Goal: Information Seeking & Learning: Check status

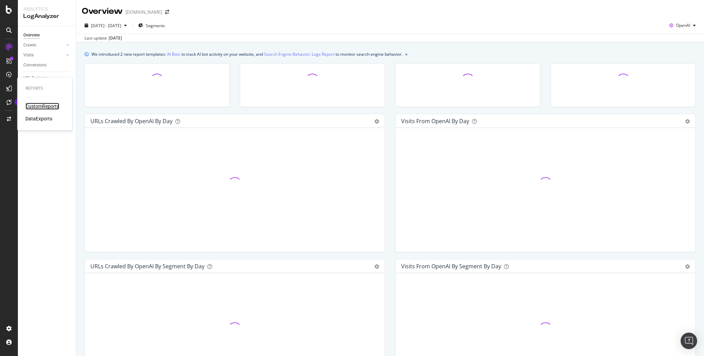
click at [35, 104] on div "CustomReports" at bounding box center [42, 106] width 34 height 7
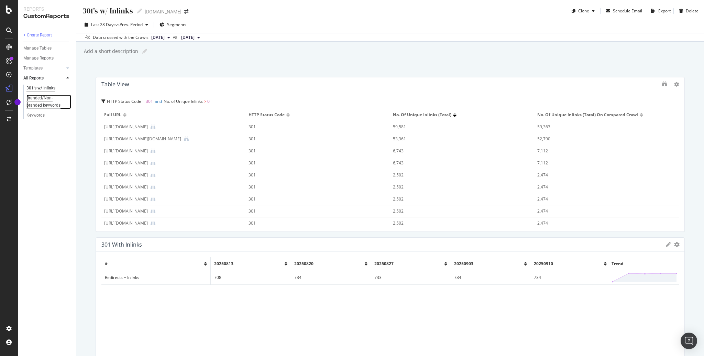
click at [34, 105] on div "Branded/Non-branded keywords" at bounding box center [46, 102] width 40 height 14
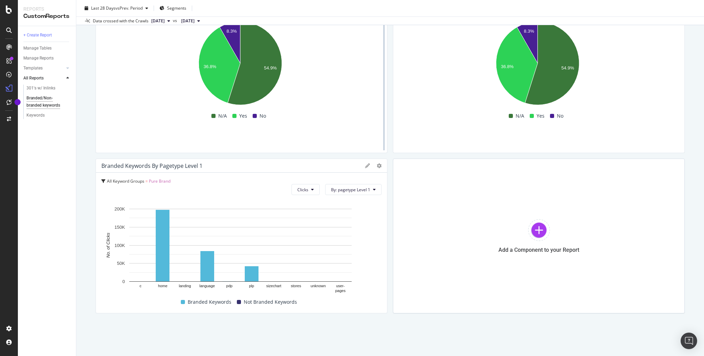
scroll to position [79, 0]
click at [42, 118] on div "Keywords" at bounding box center [35, 115] width 18 height 7
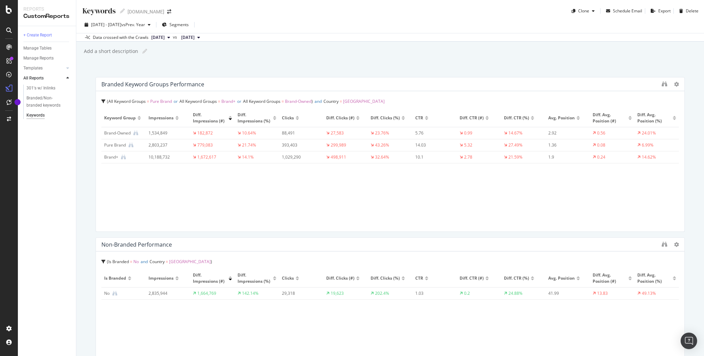
click at [165, 38] on span "[DATE]" at bounding box center [157, 37] width 13 height 6
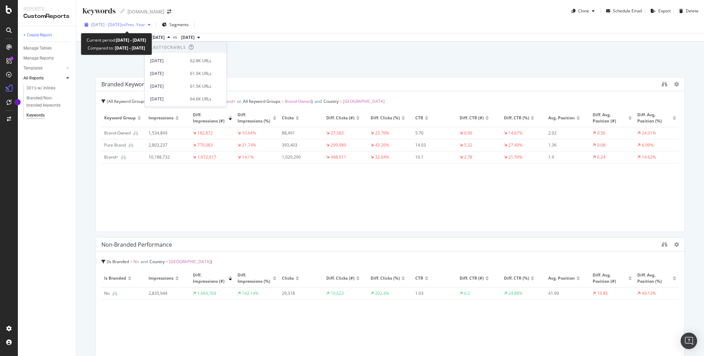
click at [145, 26] on span "vs Prev. Year" at bounding box center [133, 25] width 24 height 6
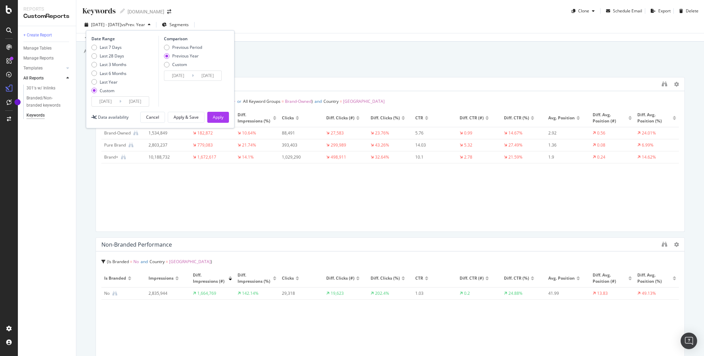
click at [111, 100] on input "[DATE]" at bounding box center [106, 102] width 28 height 10
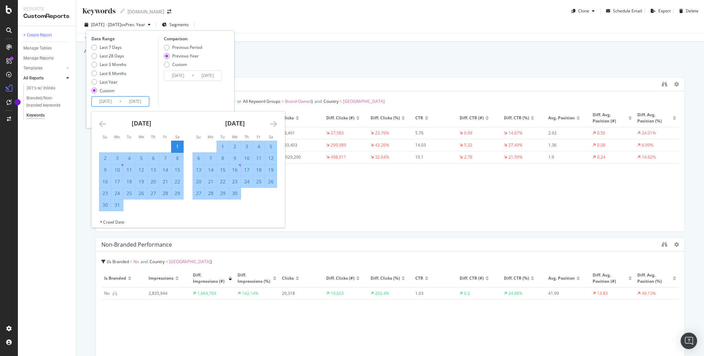
click at [265, 61] on div "Keywords Keywords [DOMAIN_NAME] Clone Schedule Email Export Delete [DATE] - [DA…" at bounding box center [390, 178] width 628 height 356
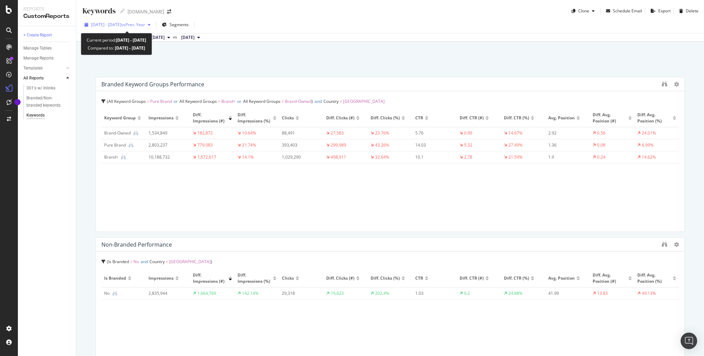
click at [121, 26] on span "[DATE] - [DATE]" at bounding box center [106, 25] width 30 height 6
click at [309, 66] on div "Keywords Keywords [DOMAIN_NAME] Clone Schedule Email Export Delete [DATE] - [DA…" at bounding box center [390, 178] width 628 height 356
click at [85, 119] on div "Keywords Keywords [DOMAIN_NAME] Clone Schedule Email Export Delete [DATE] - [DA…" at bounding box center [390, 178] width 628 height 356
click at [121, 24] on span "[DATE] - [DATE]" at bounding box center [106, 25] width 30 height 6
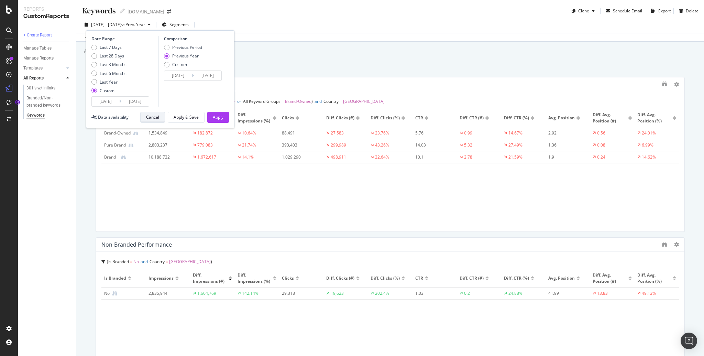
click at [159, 116] on div "Cancel" at bounding box center [152, 117] width 13 height 6
